Goal: Check status: Check status

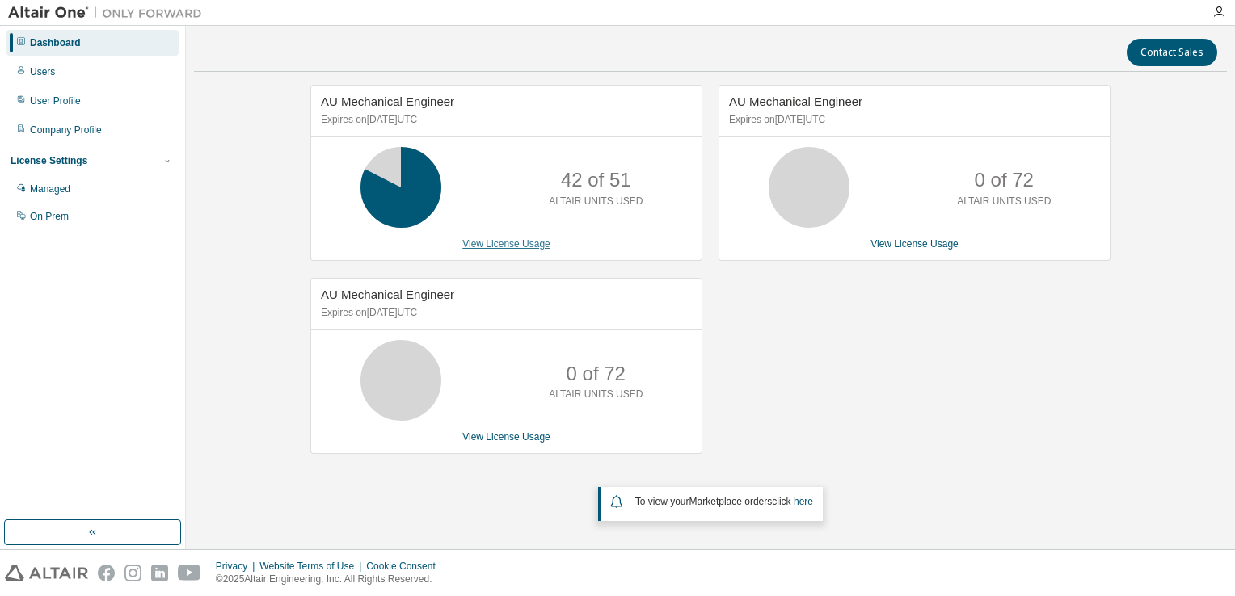
click at [501, 246] on link "View License Usage" at bounding box center [506, 243] width 88 height 11
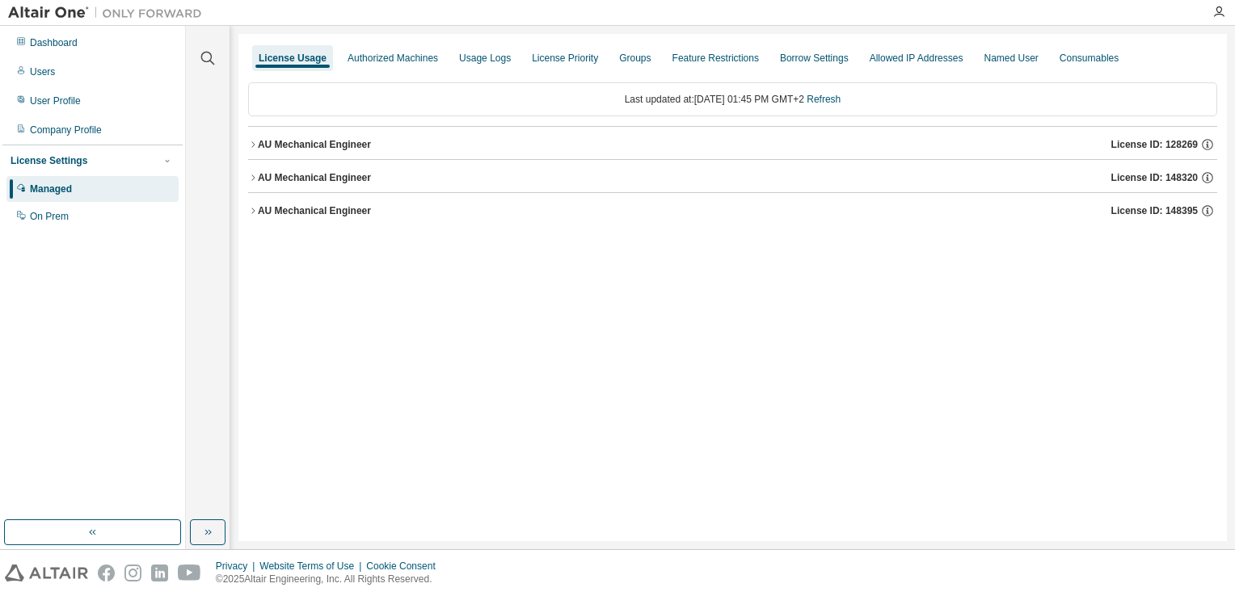
click at [304, 144] on div "AU Mechanical Engineer" at bounding box center [314, 144] width 113 height 13
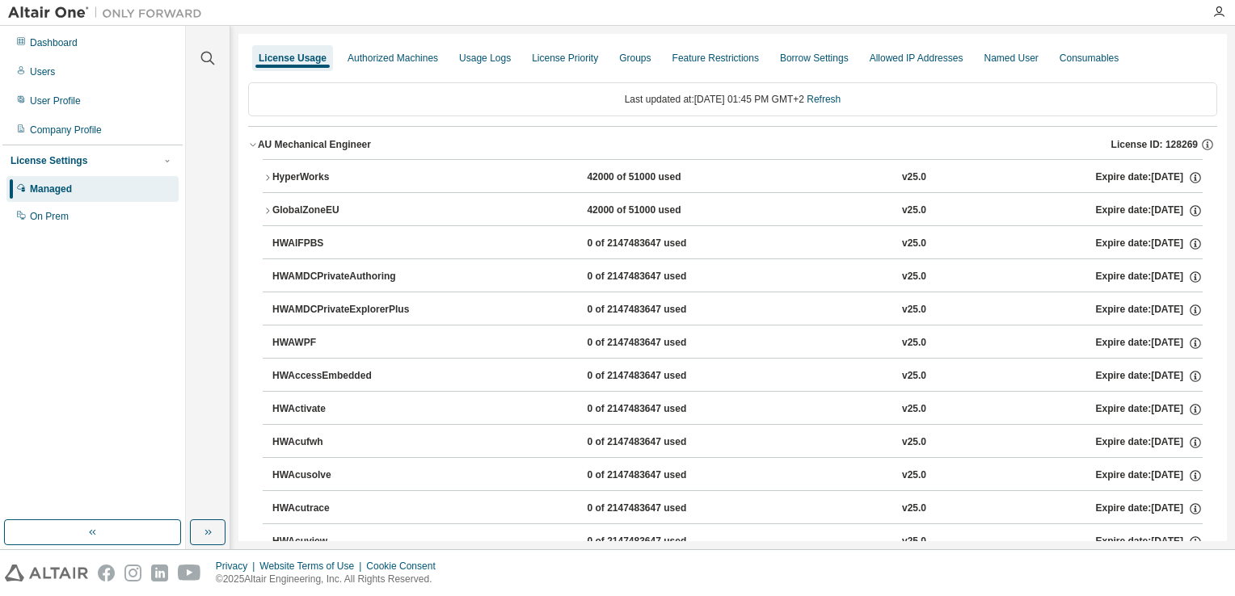
click at [281, 174] on div "HyperWorks" at bounding box center [344, 177] width 145 height 15
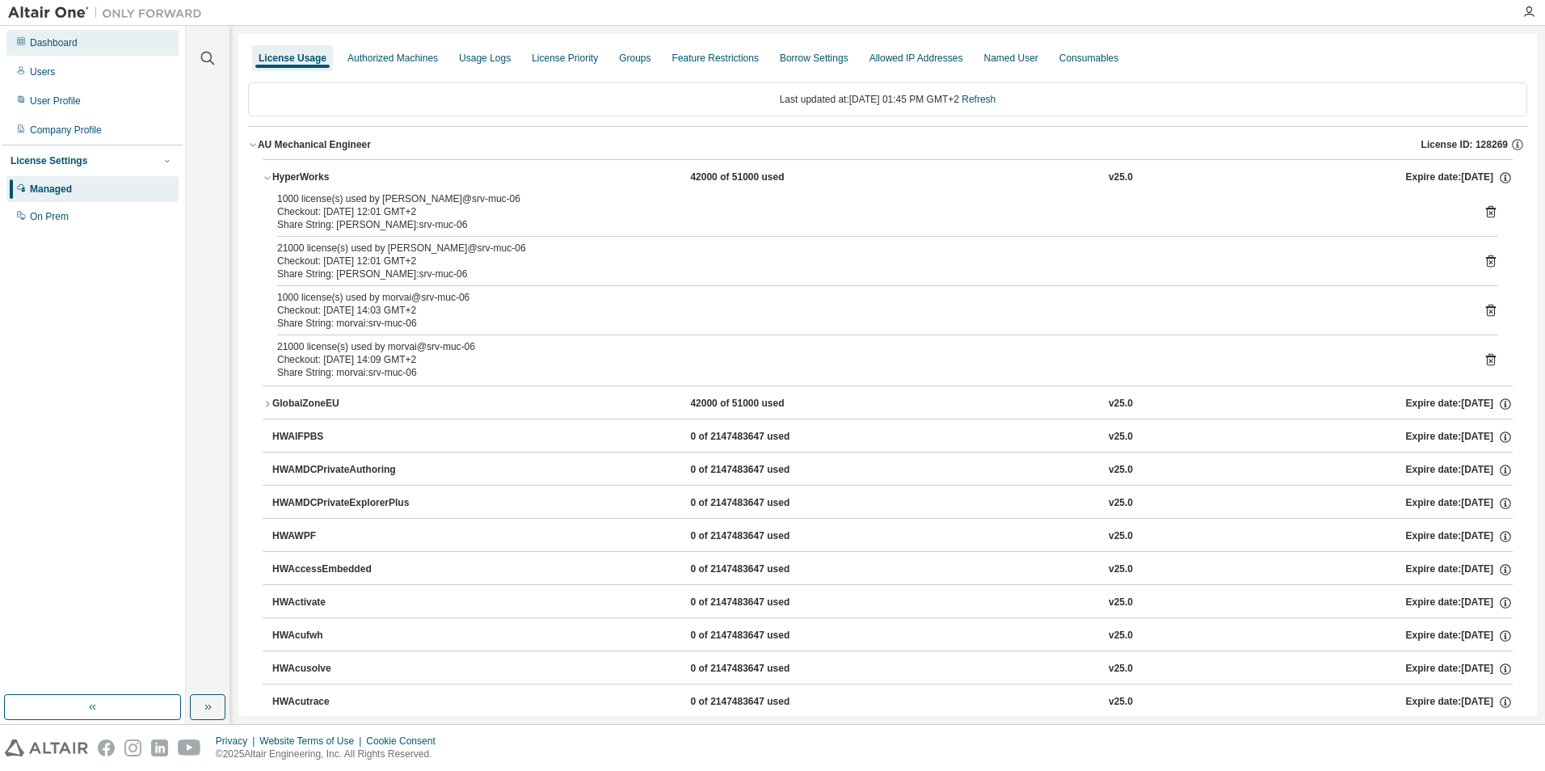
click at [65, 44] on div "Dashboard" at bounding box center [54, 42] width 48 height 13
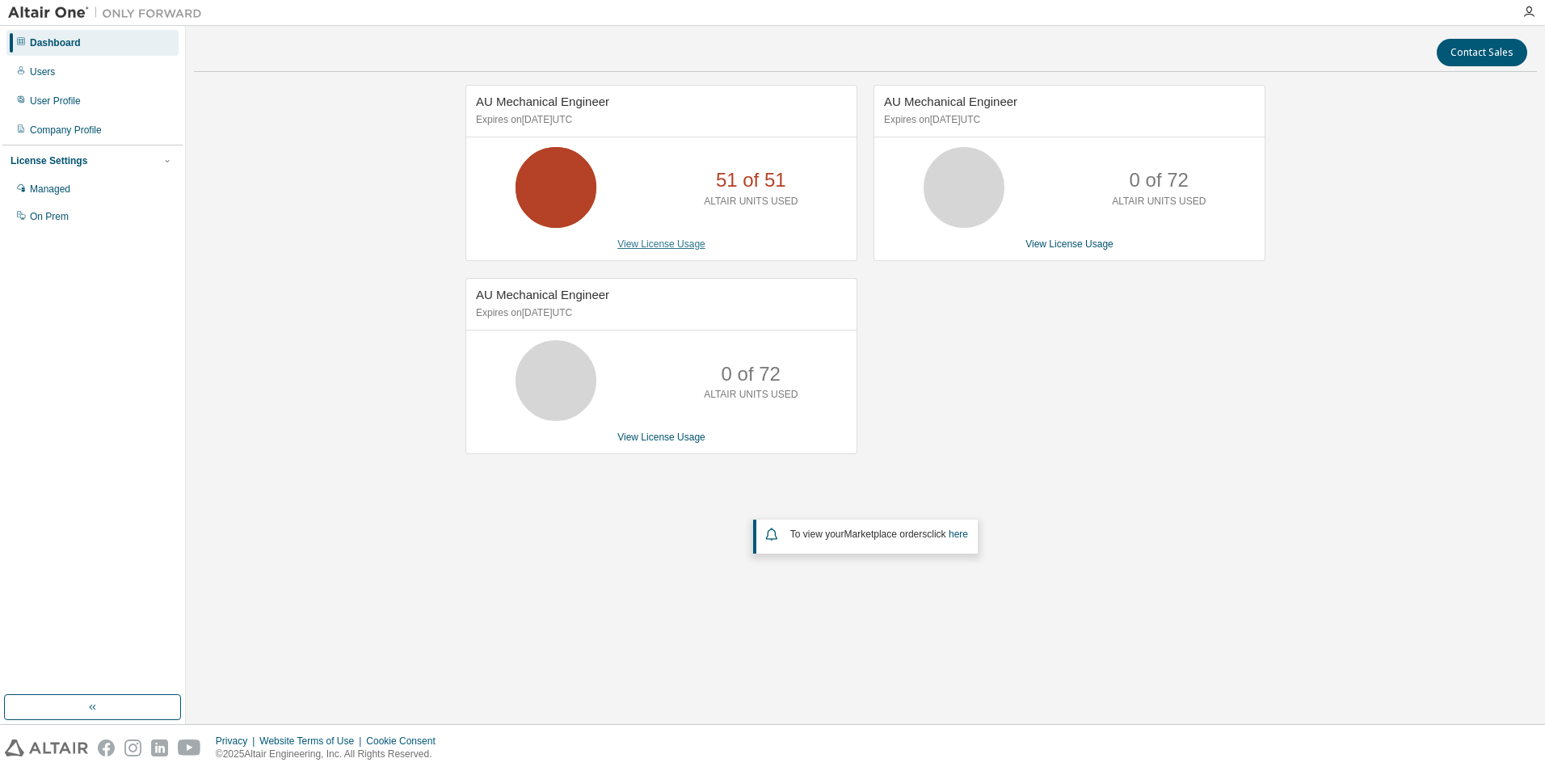
click at [654, 246] on link "View License Usage" at bounding box center [661, 243] width 88 height 11
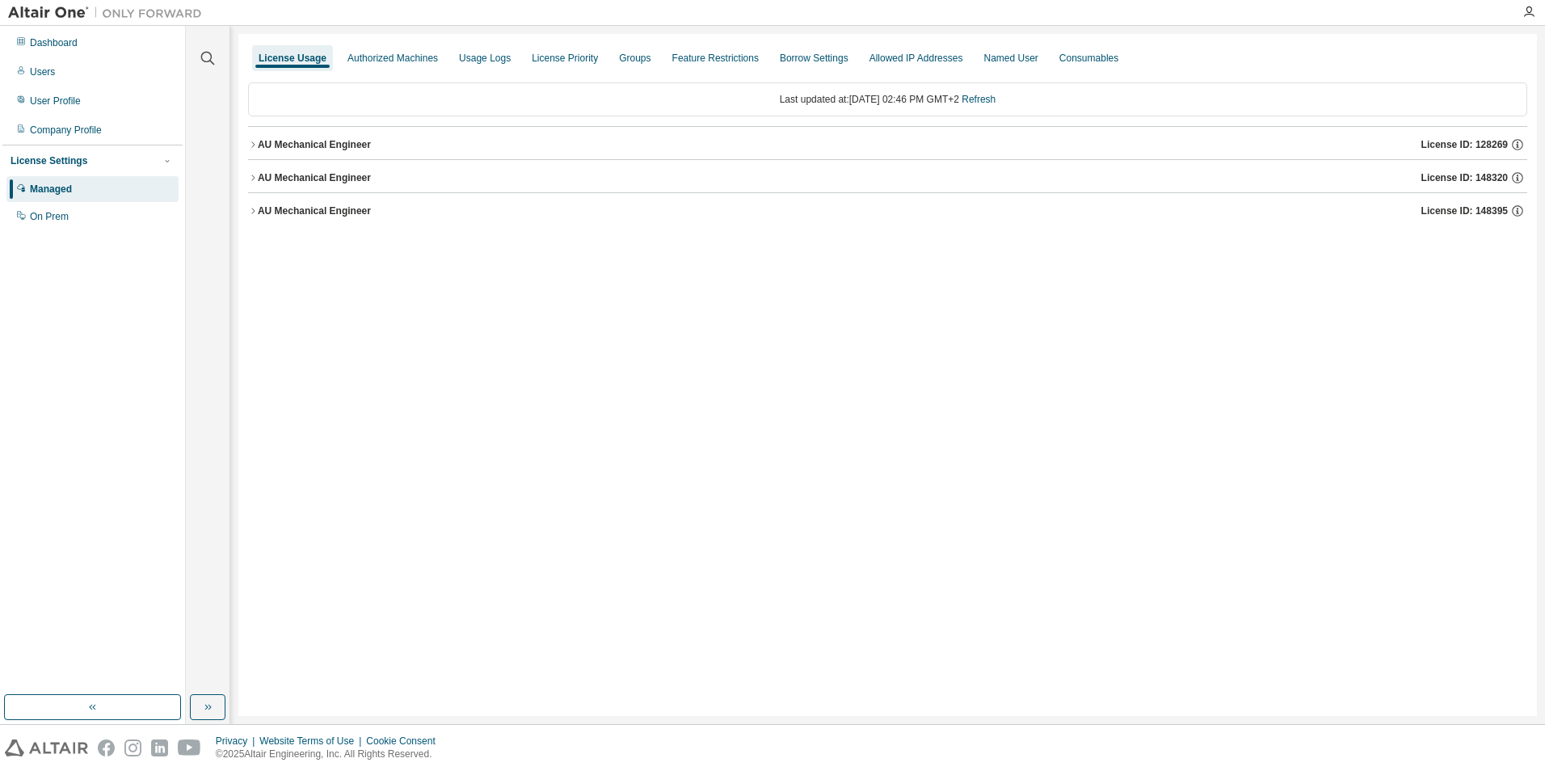
click at [291, 145] on div "AU Mechanical Engineer" at bounding box center [314, 144] width 113 height 13
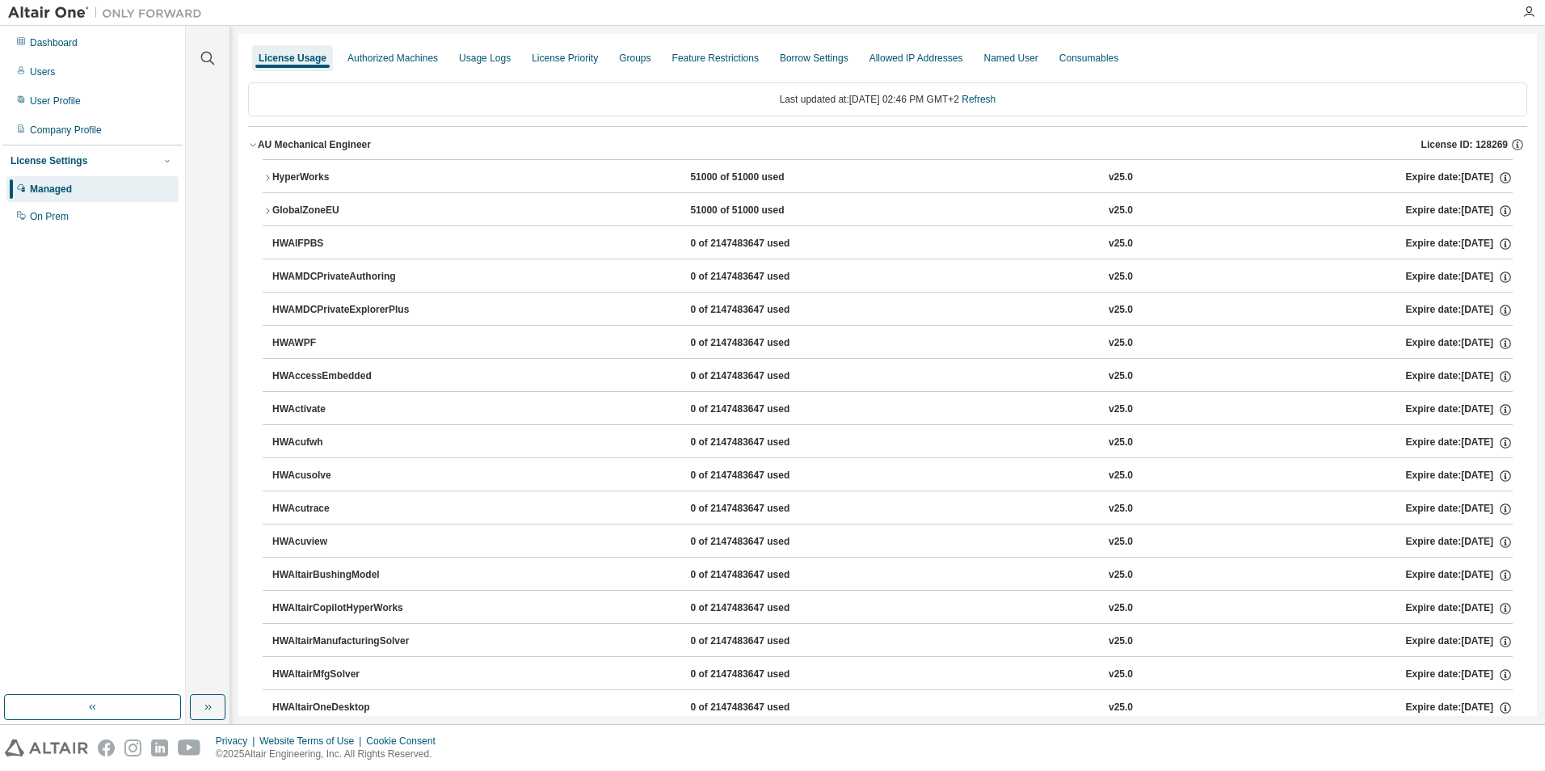
click at [292, 178] on div "HyperWorks" at bounding box center [344, 177] width 145 height 15
